Goal: Information Seeking & Learning: Learn about a topic

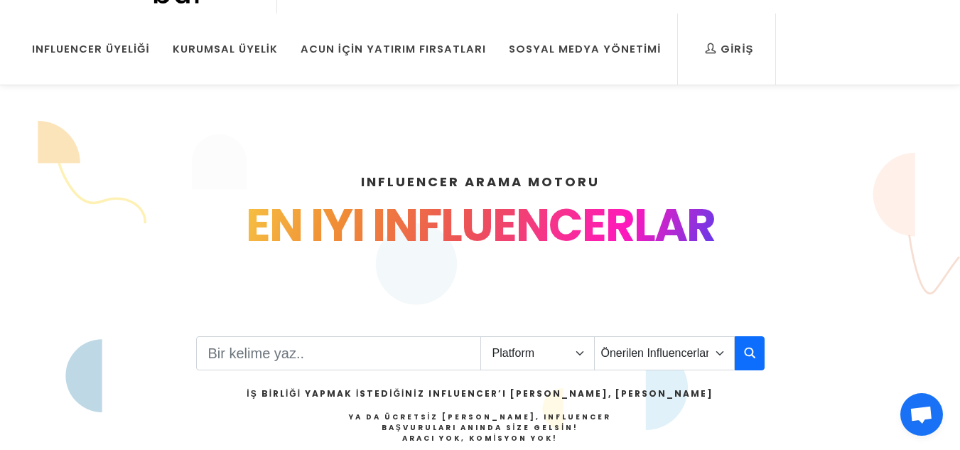
scroll to position [284, 0]
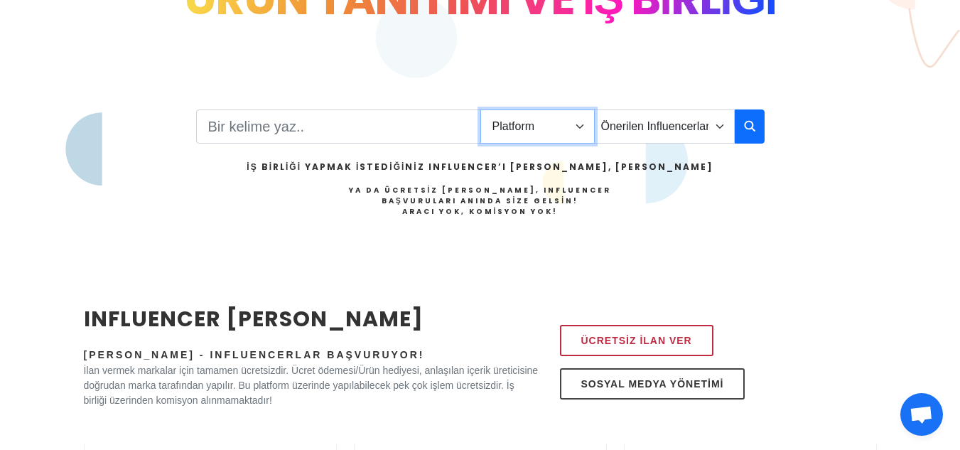
click at [552, 127] on select "Platform Instagram Facebook Youtube Tiktok Twitter Twitch" at bounding box center [537, 126] width 114 height 34
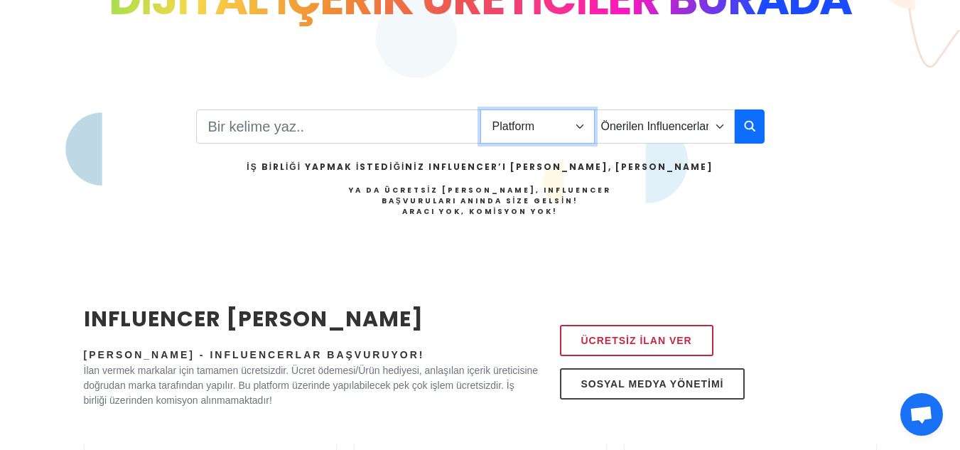
select select "1"
click at [480, 109] on select "Platform Instagram Facebook Youtube Tiktok Twitter Twitch" at bounding box center [537, 126] width 114 height 34
click at [648, 124] on select "Önerilen Influencerlar Aile & Çocuk & Ebeveyn Alışveriş & Giyim & Aksesuar Arab…" at bounding box center [664, 126] width 141 height 34
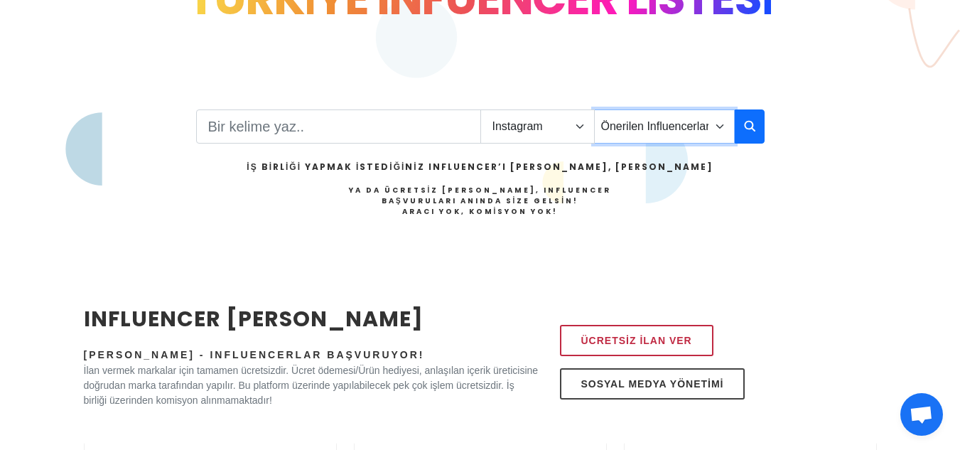
select select "3"
click at [594, 109] on select "Önerilen Influencerlar Aile & [PERSON_NAME] & [PERSON_NAME] [PERSON_NAME] & Giy…" at bounding box center [664, 126] width 141 height 34
click at [743, 127] on button "button" at bounding box center [750, 126] width 30 height 34
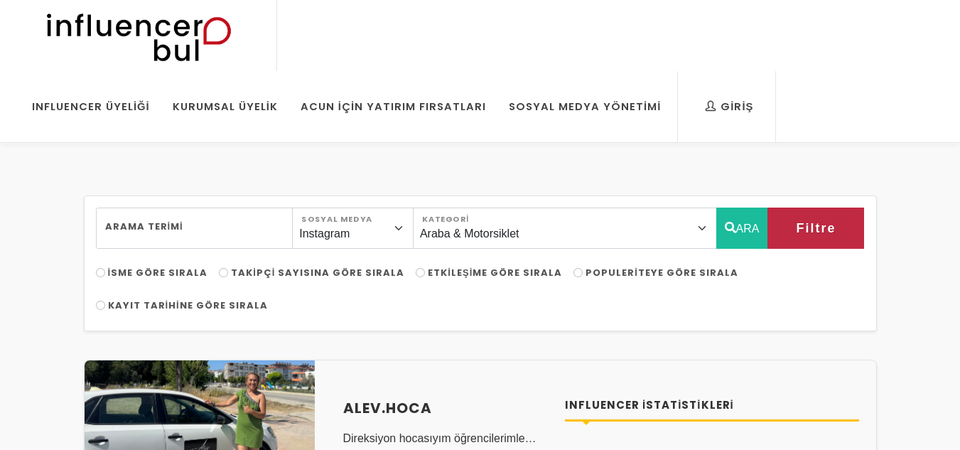
select select "3"
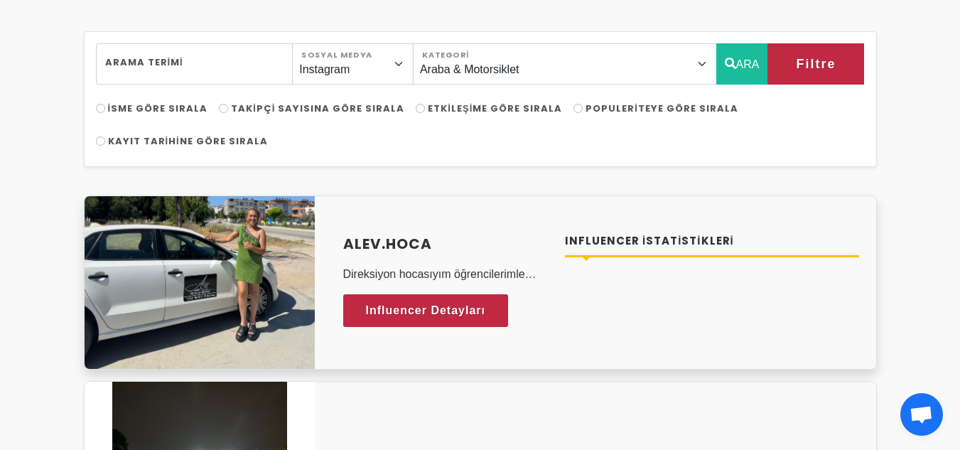
scroll to position [142, 0]
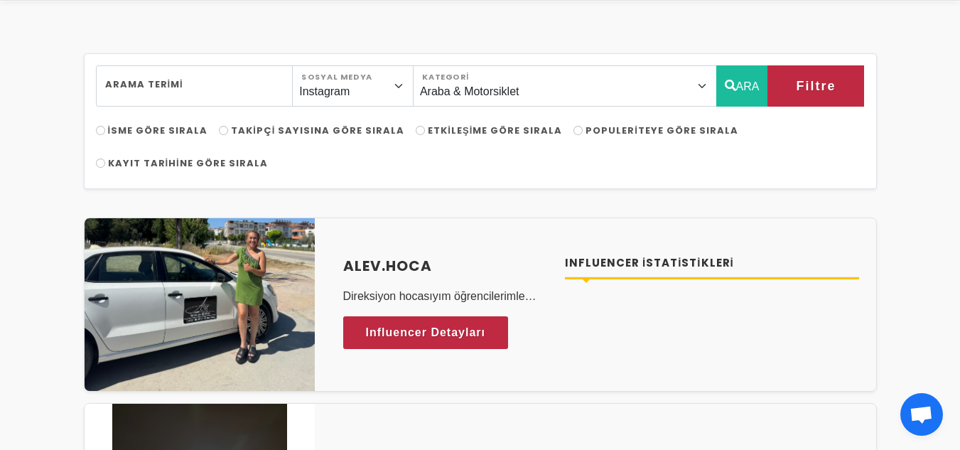
click at [416, 127] on label "Etkileşime Göre Sırala" at bounding box center [489, 131] width 146 height 14
click at [416, 127] on input "Etkileşime Göre Sırala" at bounding box center [420, 130] width 9 height 9
radio input "true"
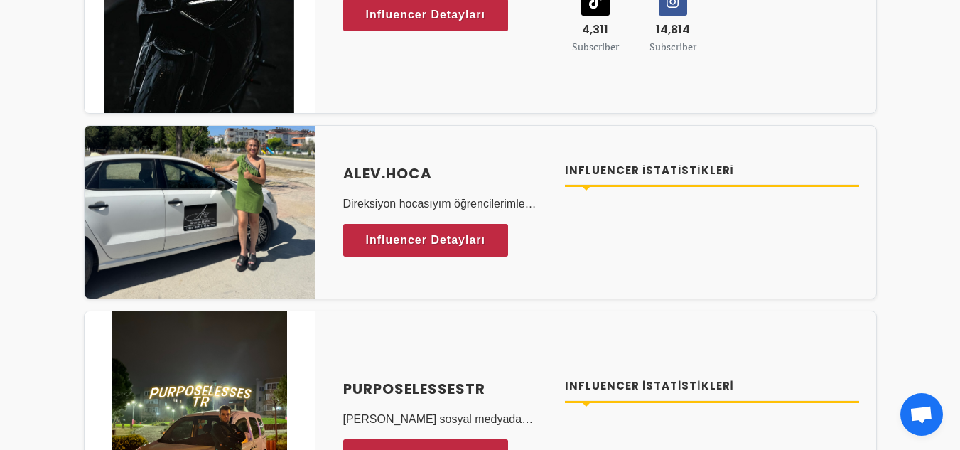
scroll to position [853, 0]
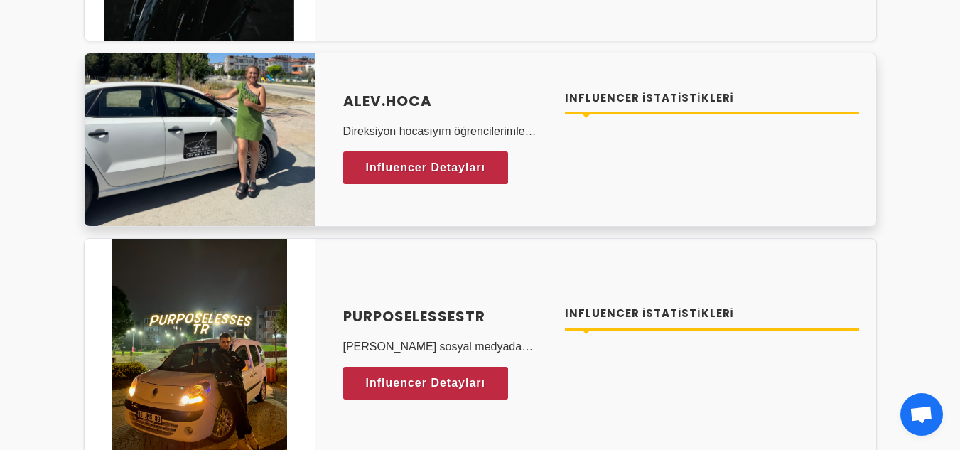
click at [260, 119] on img at bounding box center [200, 139] width 230 height 173
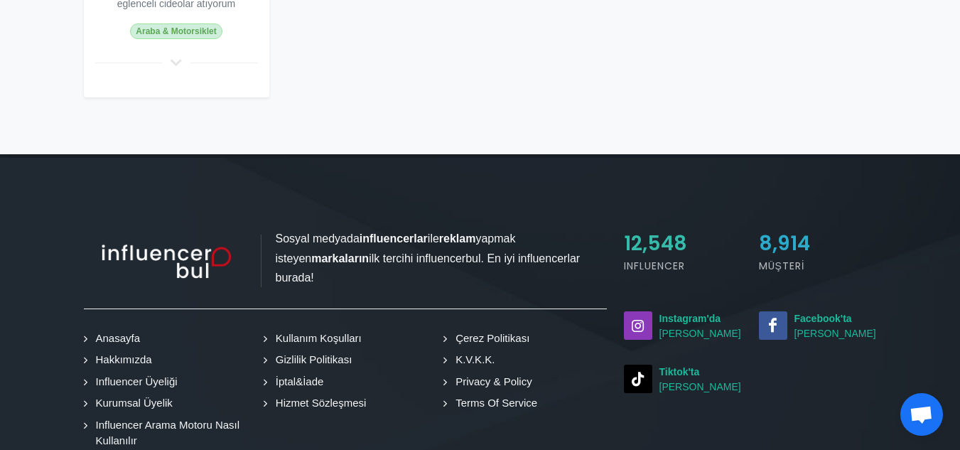
scroll to position [355, 0]
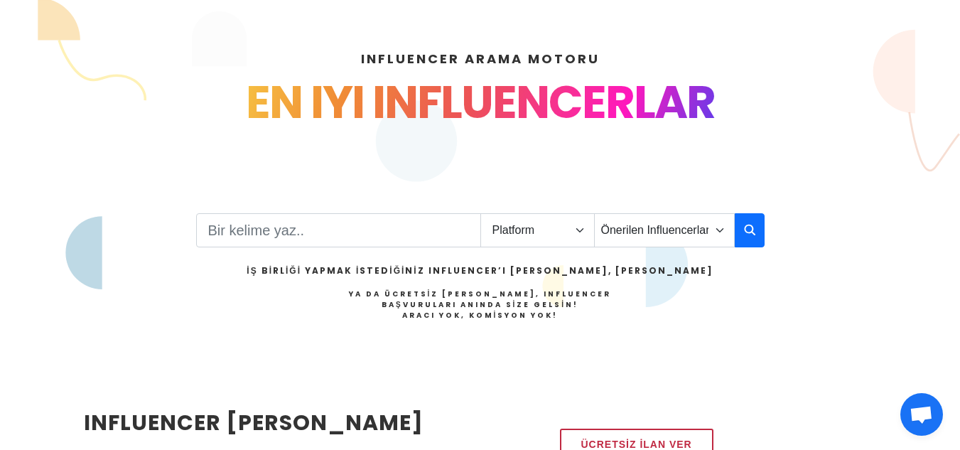
scroll to position [213, 0]
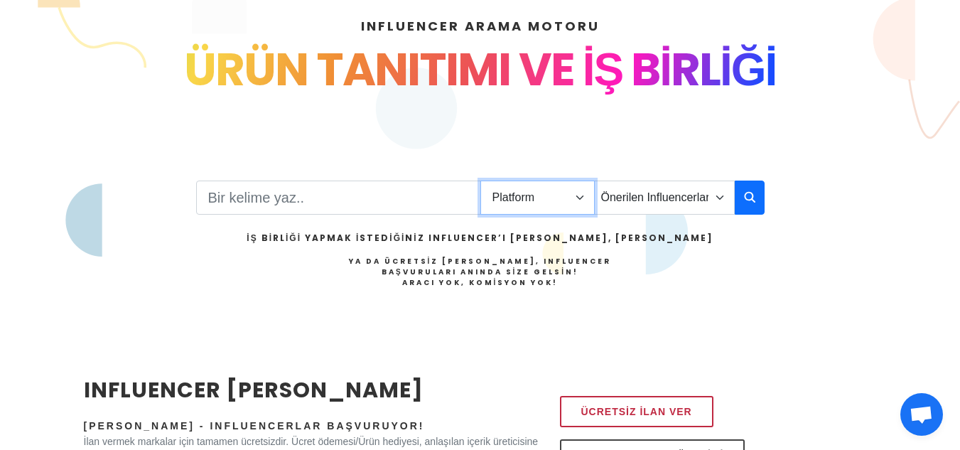
click at [566, 198] on select "Platform Instagram Facebook Youtube Tiktok Twitter Twitch" at bounding box center [537, 198] width 114 height 34
select select "1"
click at [480, 181] on select "Platform Instagram Facebook Youtube Tiktok Twitter Twitch" at bounding box center [537, 198] width 114 height 34
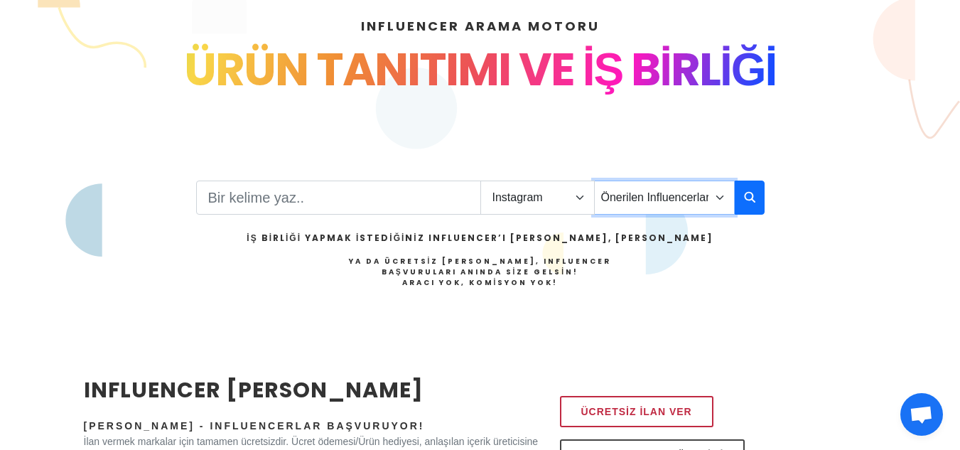
click at [625, 196] on select "Önerilen Influencerlar Aile & [PERSON_NAME] & [PERSON_NAME] [PERSON_NAME] & Giy…" at bounding box center [664, 198] width 141 height 34
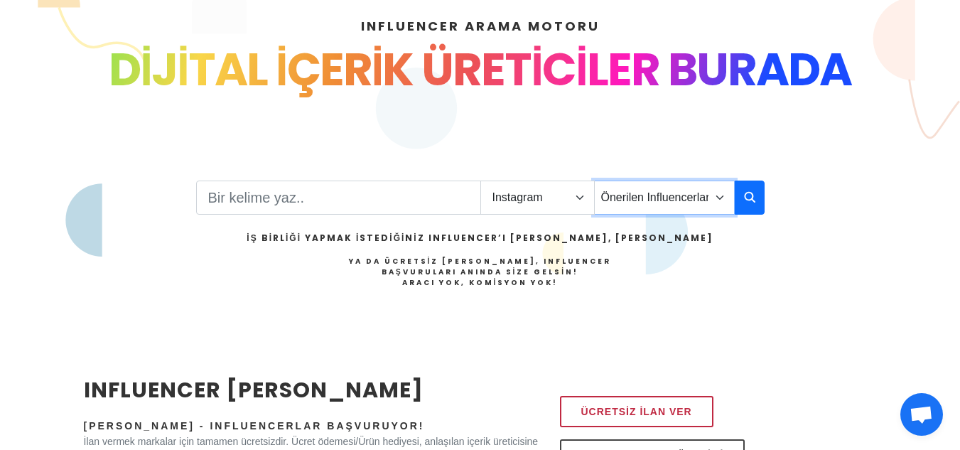
select select "3"
click at [594, 181] on select "Önerilen Influencerlar Aile & [PERSON_NAME] & [PERSON_NAME] [PERSON_NAME] & Giy…" at bounding box center [664, 198] width 141 height 34
click at [743, 195] on button "button" at bounding box center [750, 198] width 30 height 34
